Goal: Task Accomplishment & Management: Manage account settings

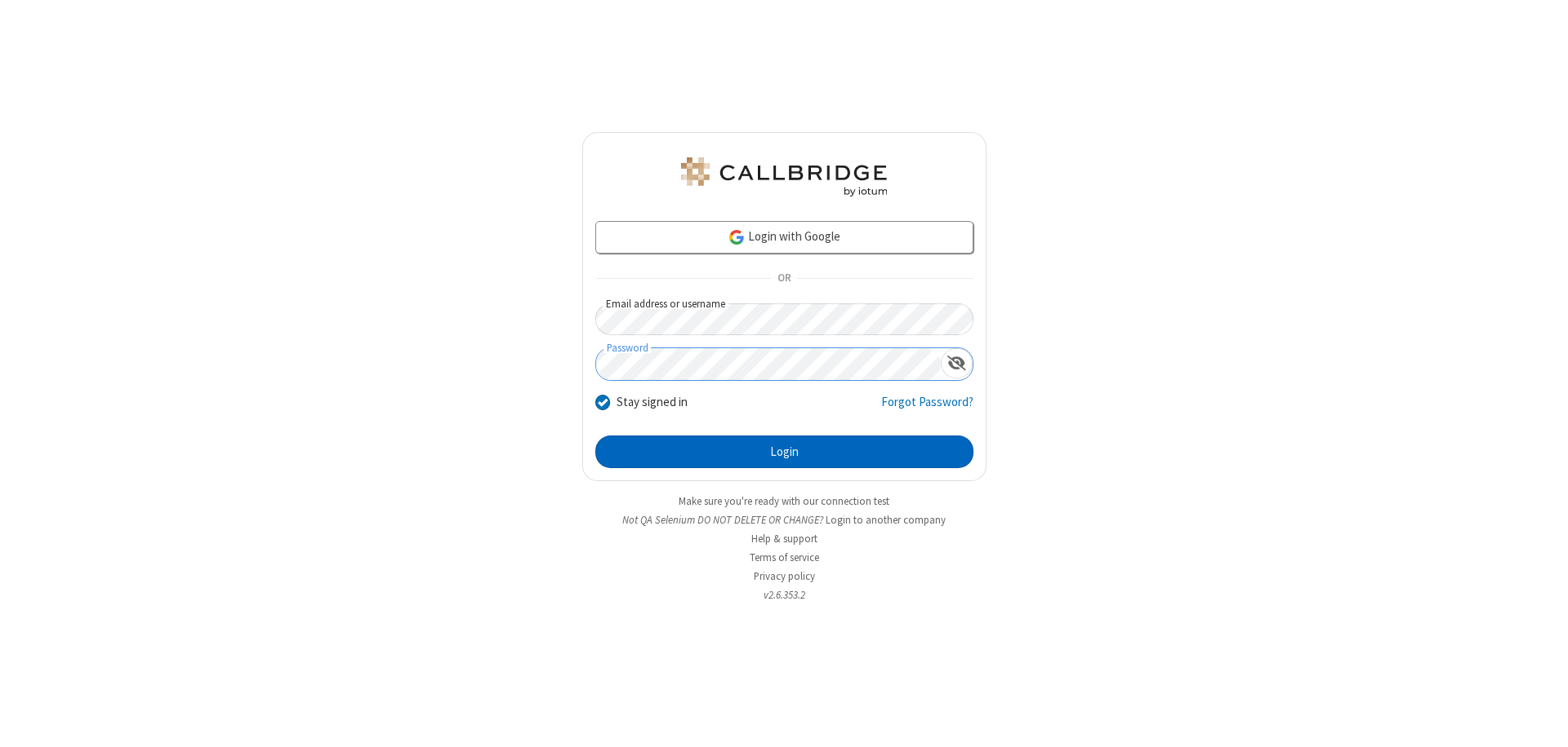
click at [784, 452] on button "Login" at bounding box center [784, 452] width 378 height 32
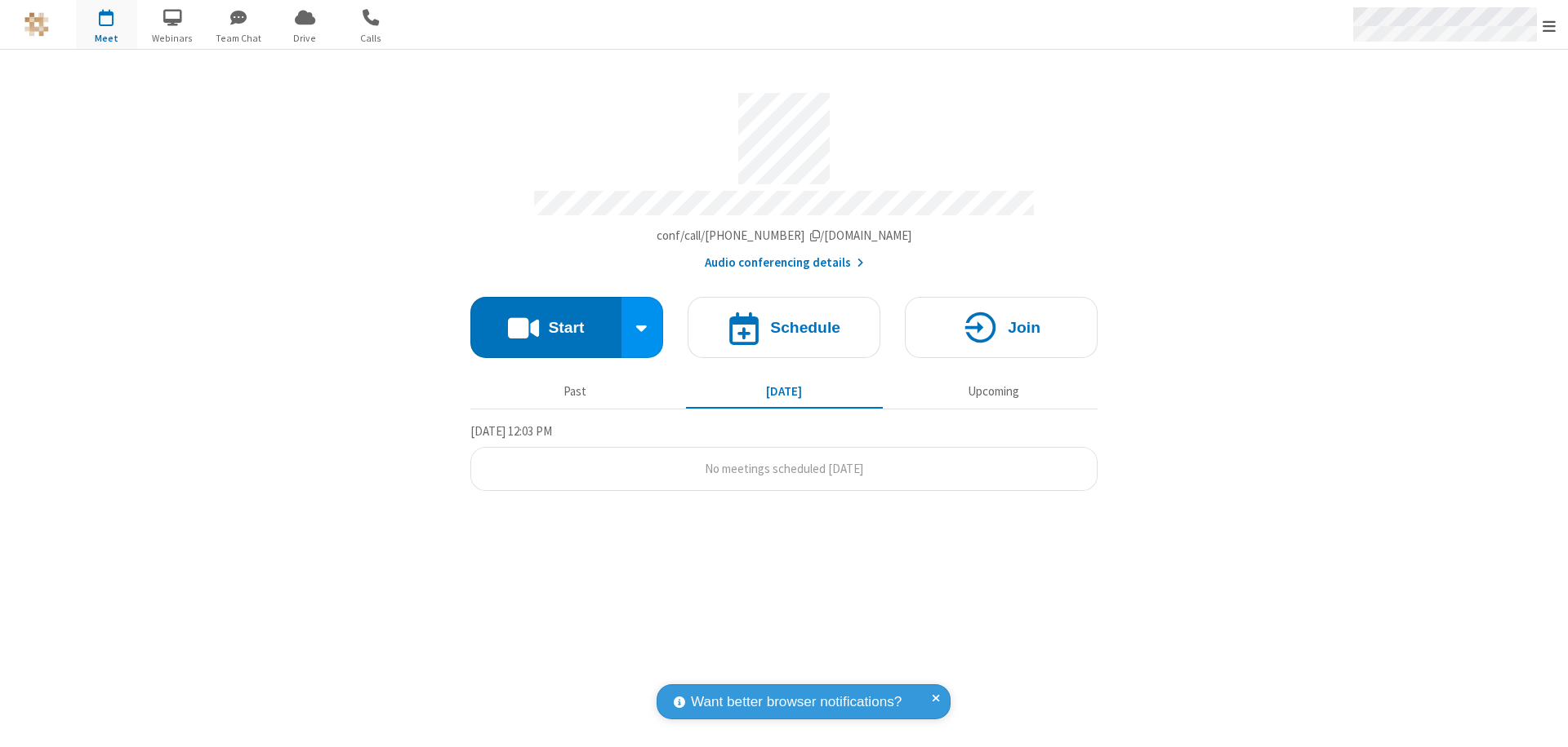
click at [1549, 25] on span "Open menu" at bounding box center [1548, 26] width 13 height 16
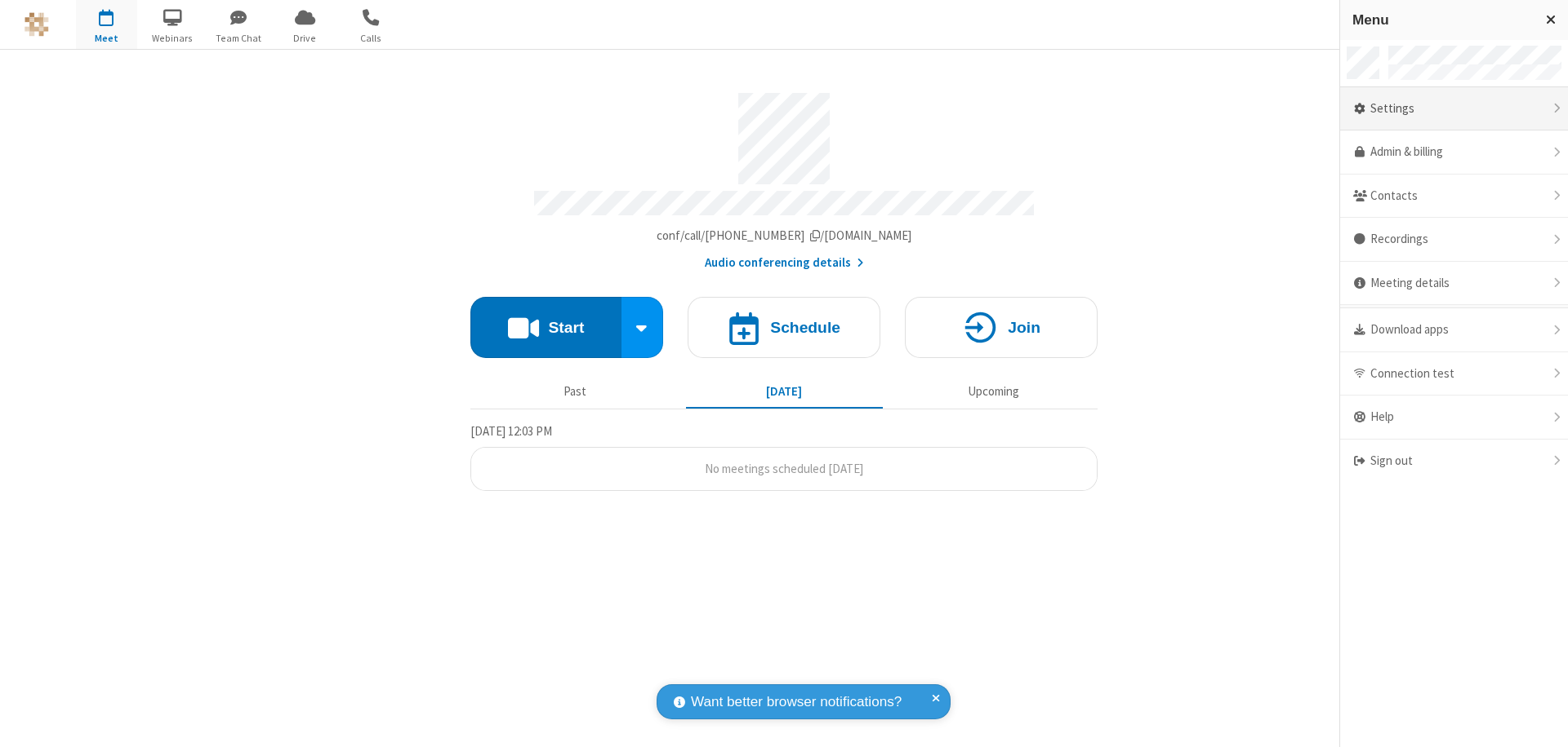
click at [1453, 108] on div "Settings" at bounding box center [1453, 109] width 227 height 44
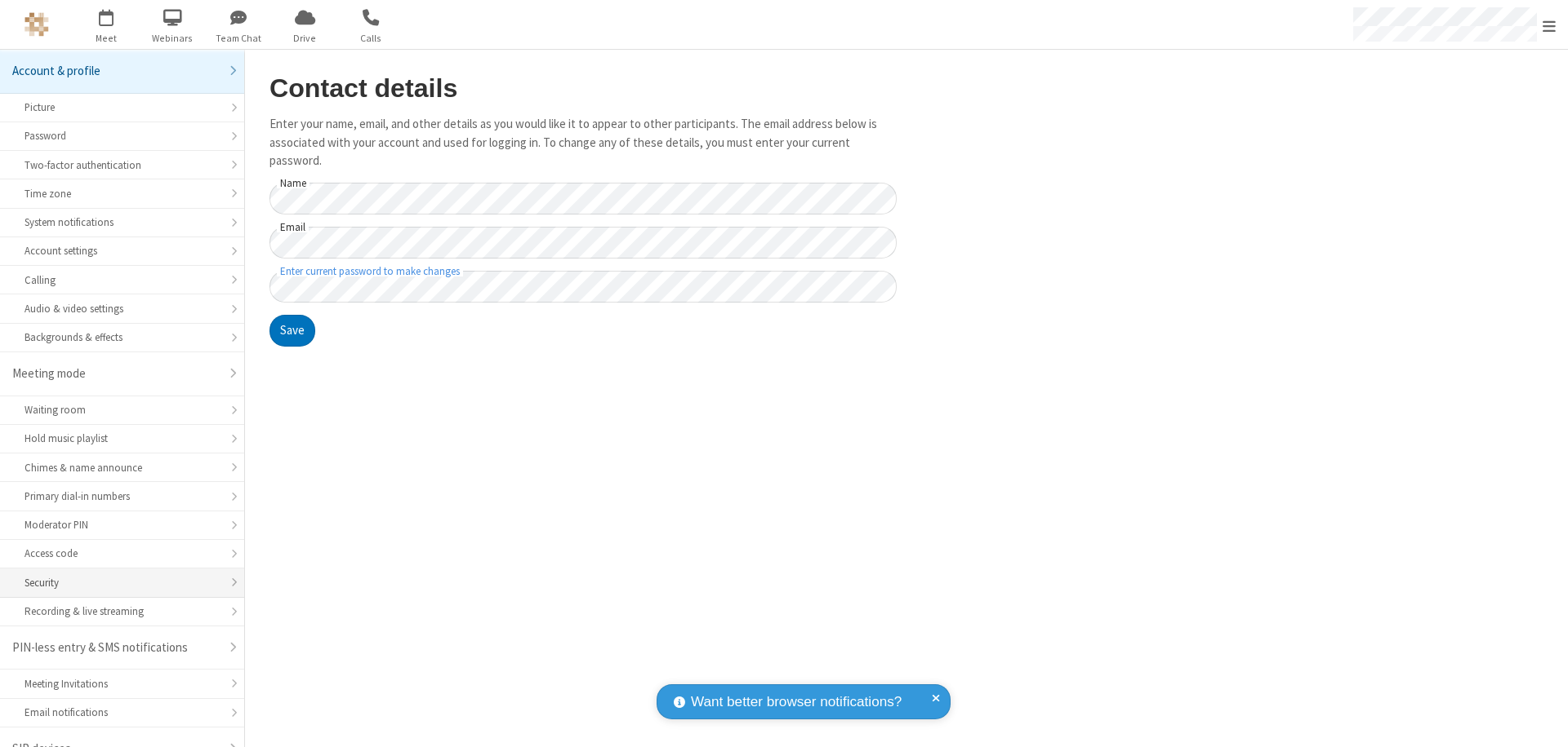
click at [116, 576] on div "Security" at bounding box center [122, 583] width 195 height 15
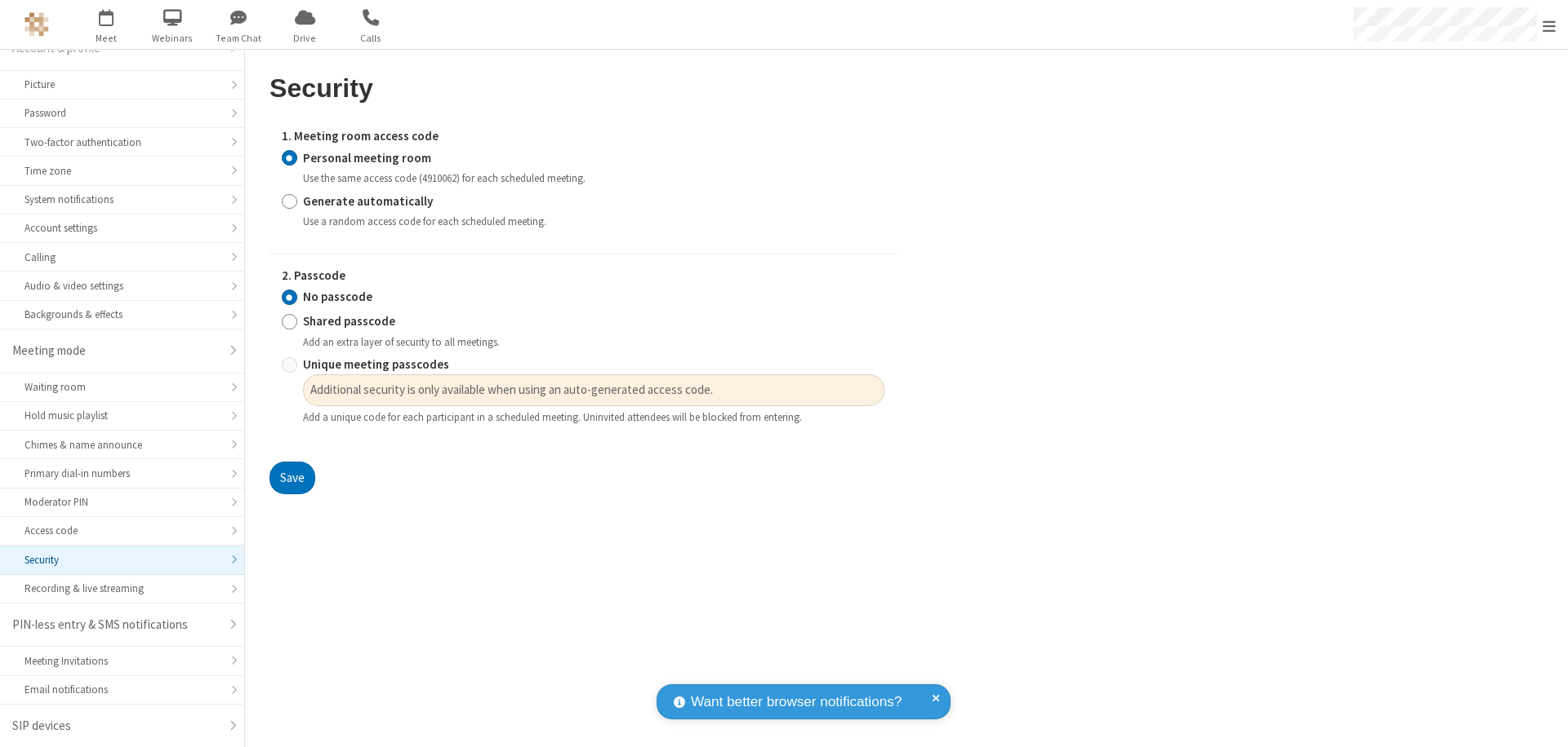
click at [289, 200] on input "Generate automatically" at bounding box center [289, 200] width 15 height 17
radio input "true"
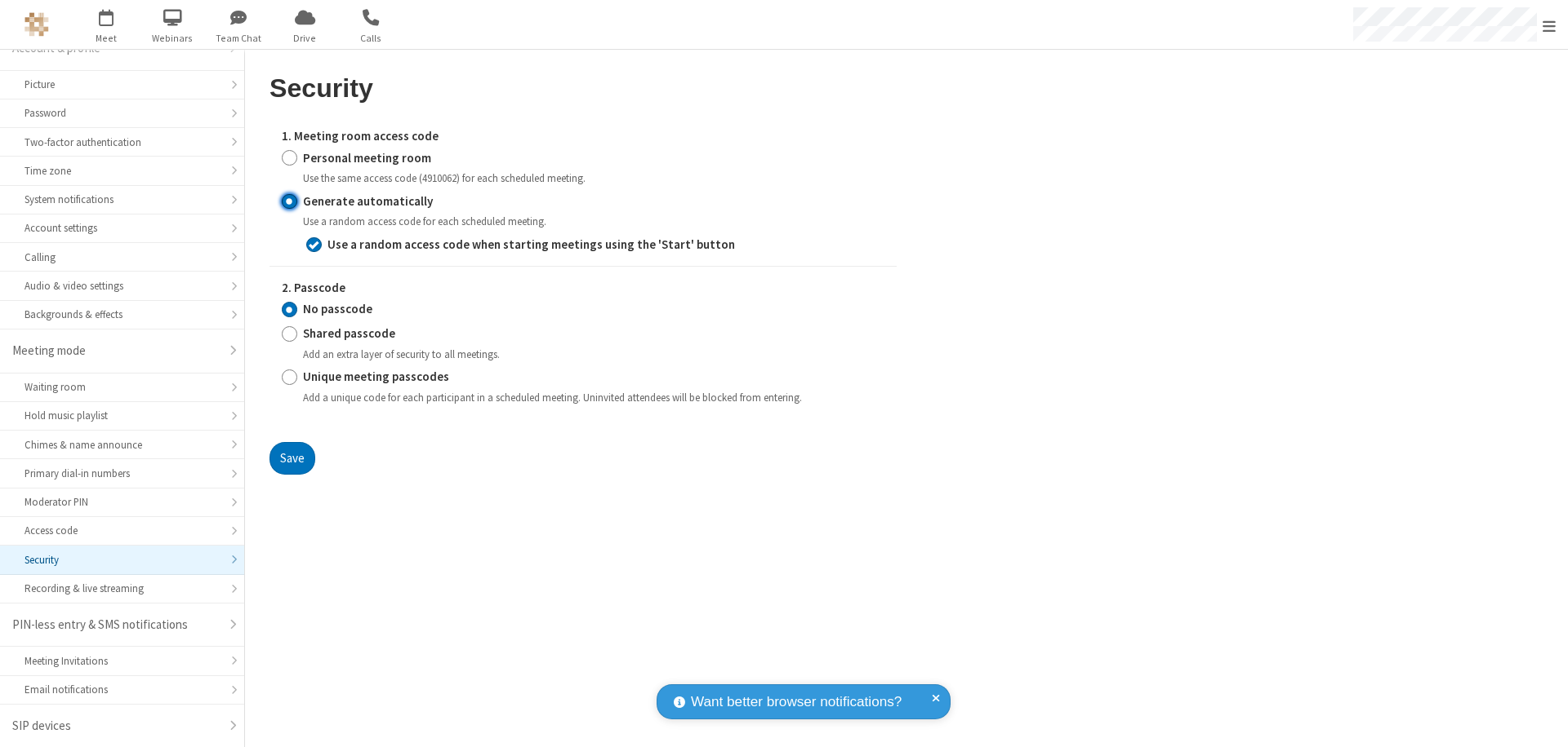
click at [292, 457] on button "Save" at bounding box center [292, 458] width 46 height 32
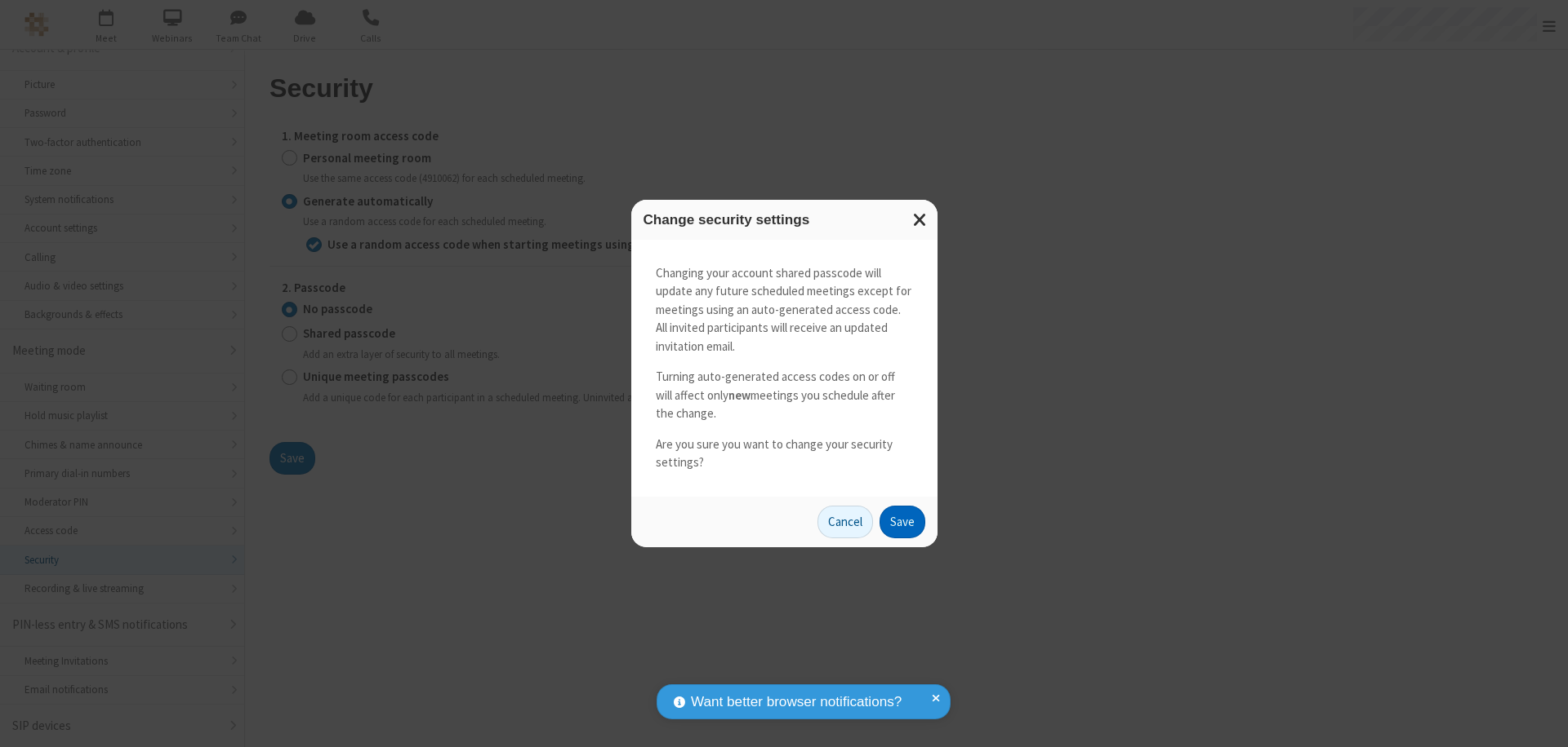
click at [901, 521] on button "Save" at bounding box center [902, 522] width 46 height 32
